Goal: Information Seeking & Learning: Learn about a topic

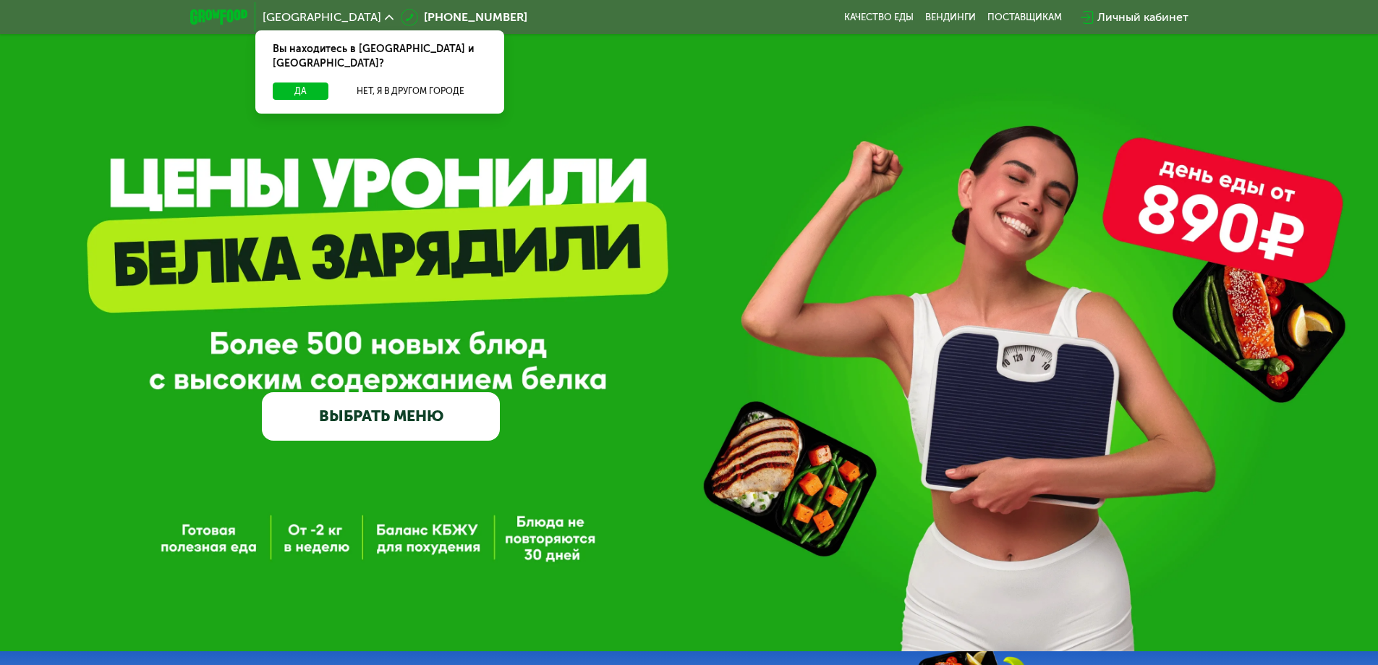
click at [133, 33] on div "[GEOGRAPHIC_DATA] Вы находитесь в [GEOGRAPHIC_DATA] и [GEOGRAPHIC_DATA]? Да Нет…" at bounding box center [689, 17] width 1378 height 34
click at [308, 82] on button "Да" at bounding box center [301, 90] width 56 height 17
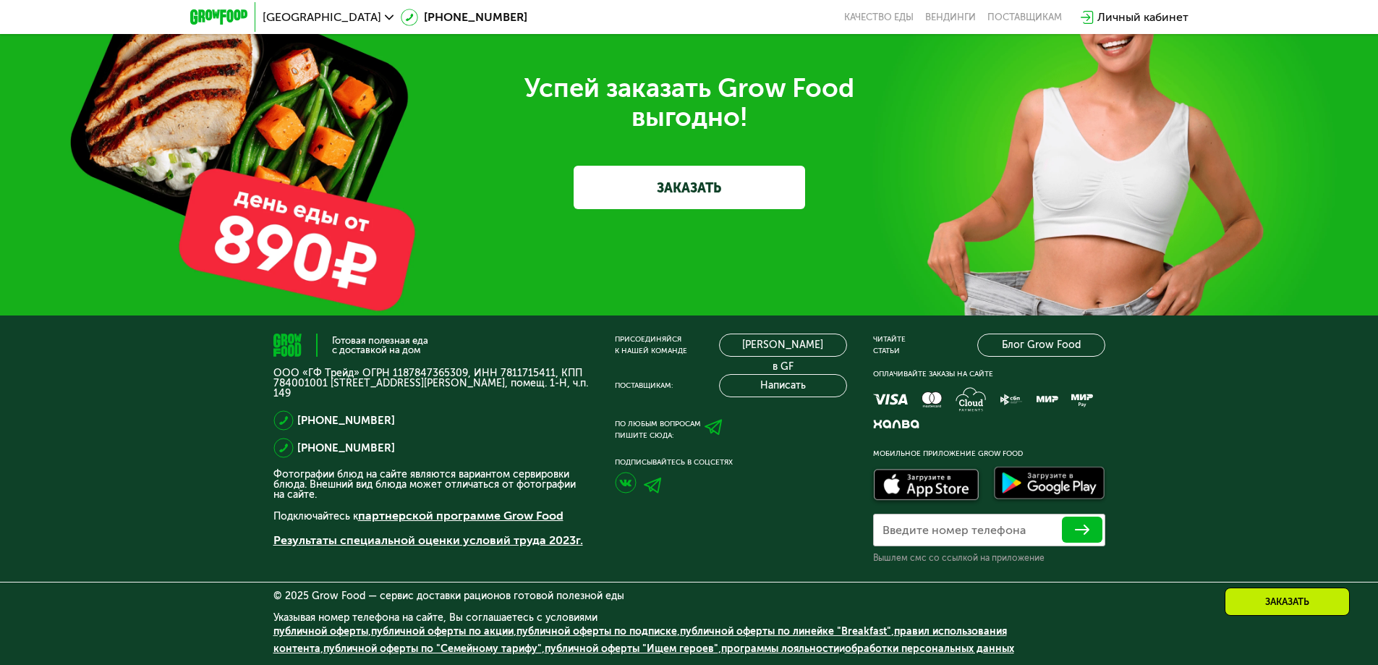
scroll to position [4547, 0]
drag, startPoint x: 273, startPoint y: 370, endPoint x: 355, endPoint y: 369, distance: 81.8
click at [355, 369] on p "ООО «ГФ Трейд» ОГРН 1187847365309, ИНН 7811715411, КПП 784001001 [STREET_ADDRES…" at bounding box center [430, 383] width 315 height 30
copy p "ООО «ГФ Трейд»"
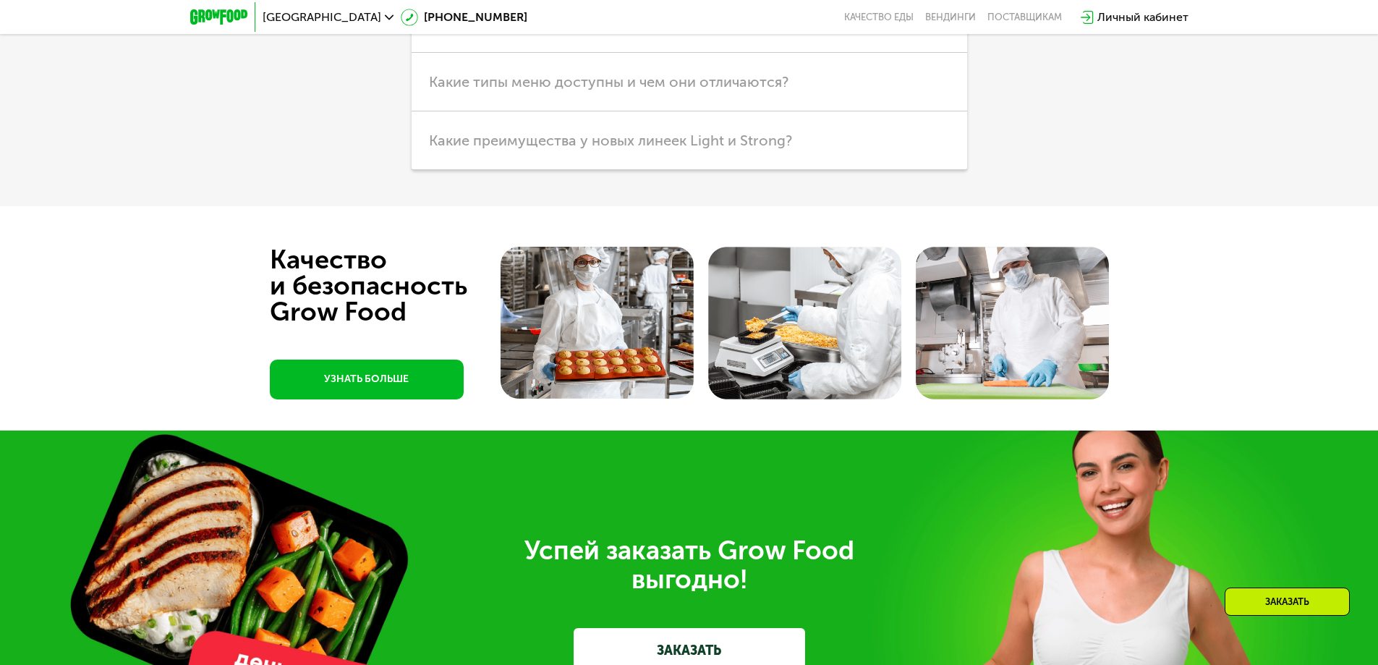
scroll to position [3979, 0]
